Goal: Information Seeking & Learning: Learn about a topic

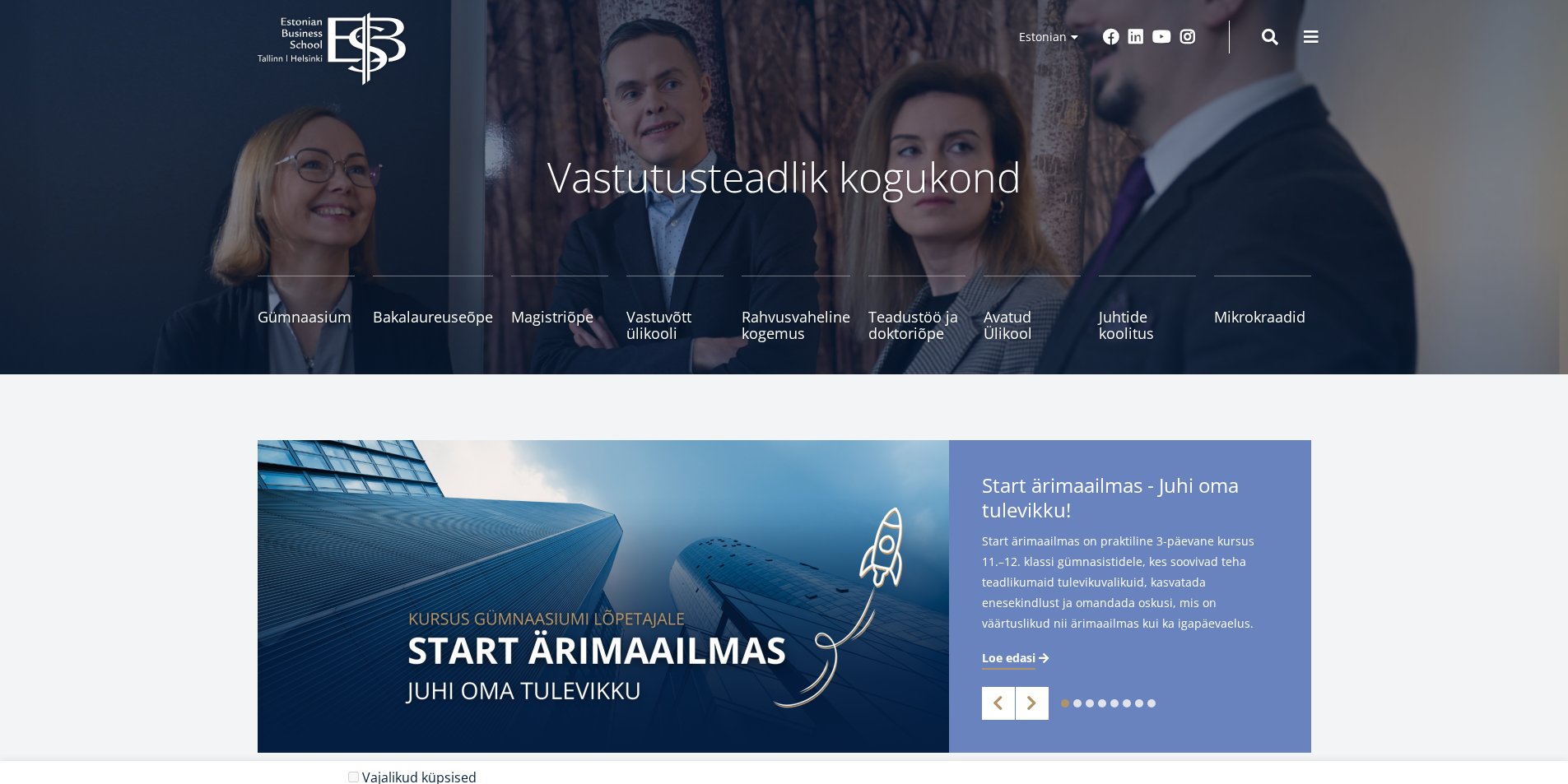
scroll to position [82, 0]
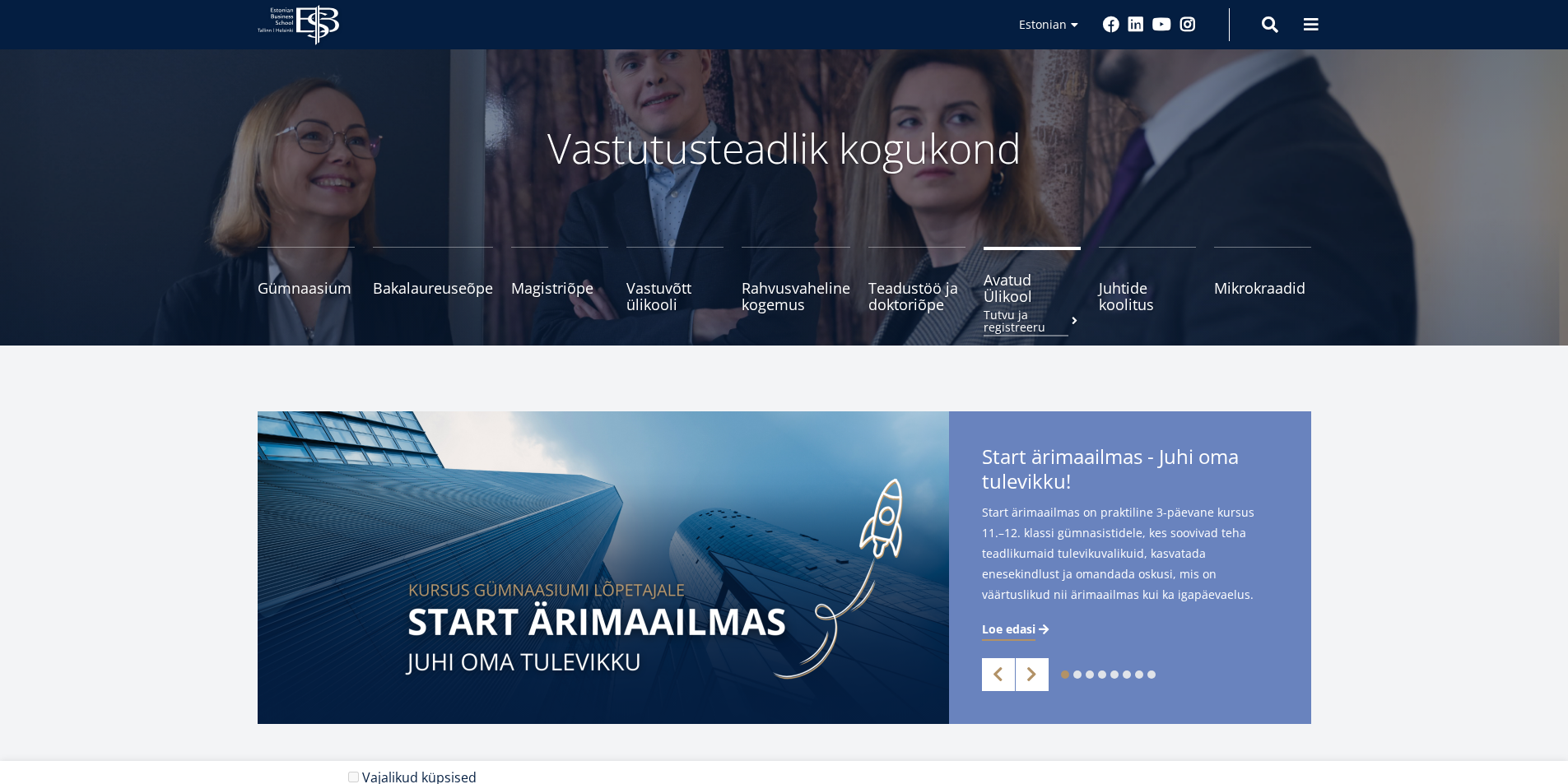
click at [1000, 283] on span "Avatud Ülikool Tutvu ja registreeru" at bounding box center [1031, 288] width 97 height 33
click at [1259, 285] on span "Mikrokraadid" at bounding box center [1261, 279] width 97 height 17
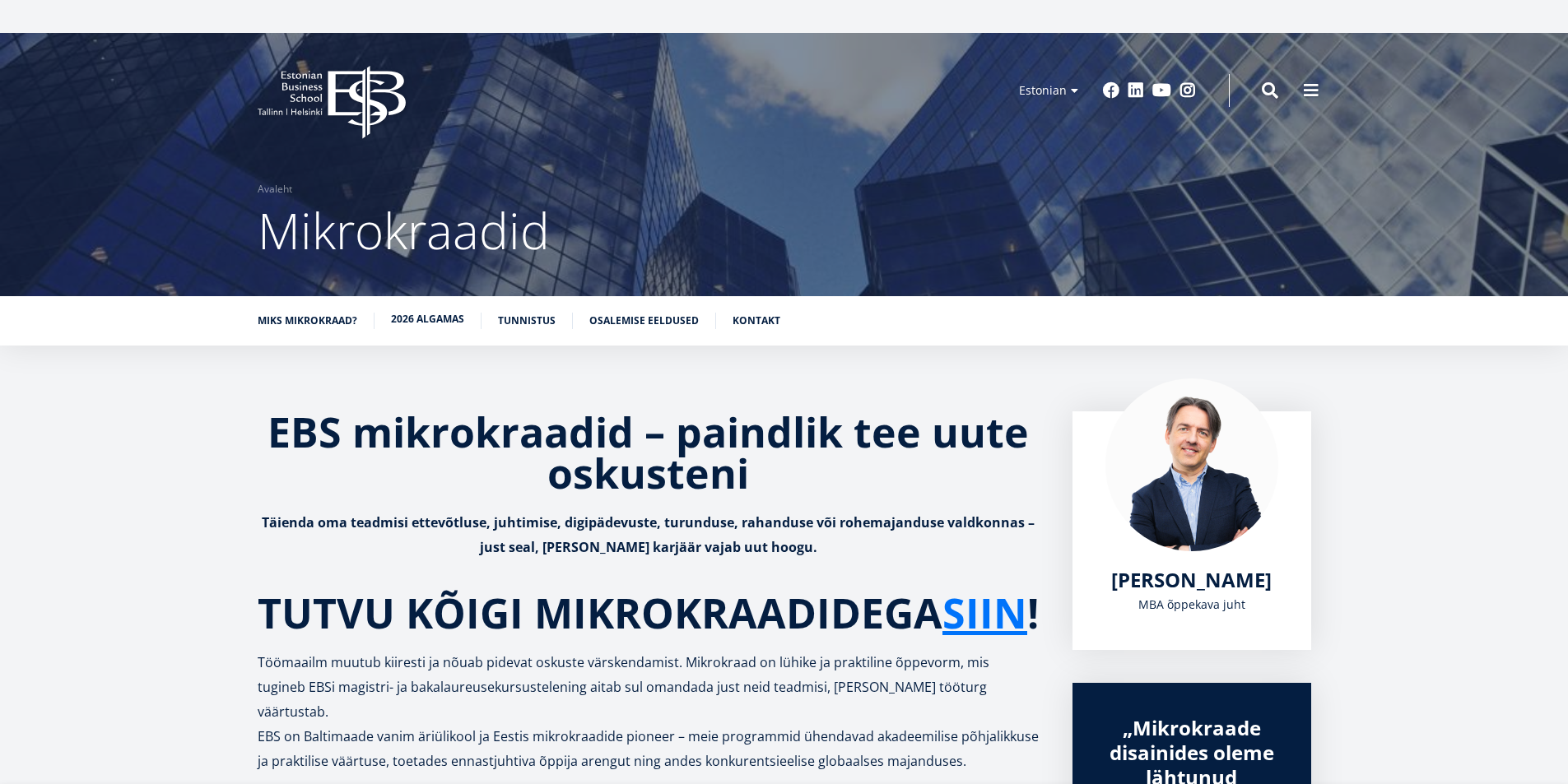
click at [433, 320] on link "2026 algamas" at bounding box center [427, 319] width 73 height 17
